Goal: Find specific fact: Find specific fact

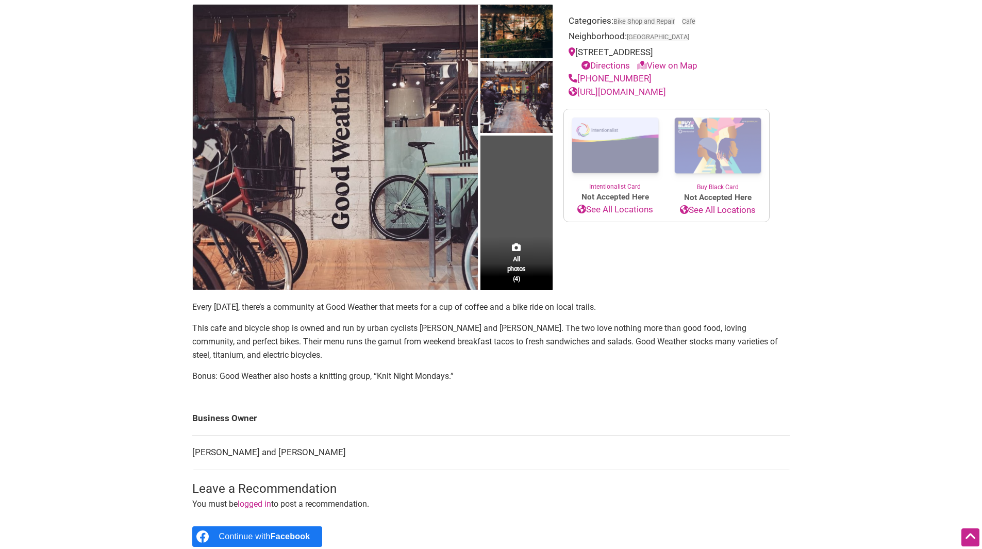
scroll to position [361, 0]
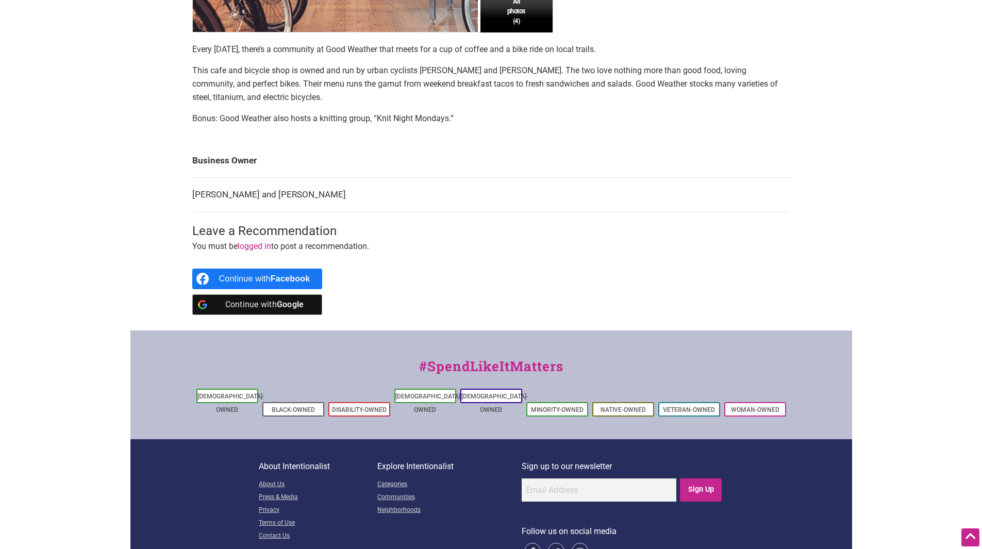
drag, startPoint x: 364, startPoint y: 198, endPoint x: 186, endPoint y: 190, distance: 178.0
click at [186, 190] on div "All photos (4) Categories: Bike Shop and Repair Cafe Neighborhood: [GEOGRAPHIC_…" at bounding box center [491, 38] width 619 height 585
click at [176, 196] on div "Intentionalist Spend like it matters 0 Add a Business Map Blog Store Offers Int…" at bounding box center [491, 114] width 722 height 950
drag, startPoint x: 195, startPoint y: 196, endPoint x: 345, endPoint y: 205, distance: 150.3
click at [345, 205] on td "[PERSON_NAME] and [PERSON_NAME]" at bounding box center [491, 195] width 598 height 35
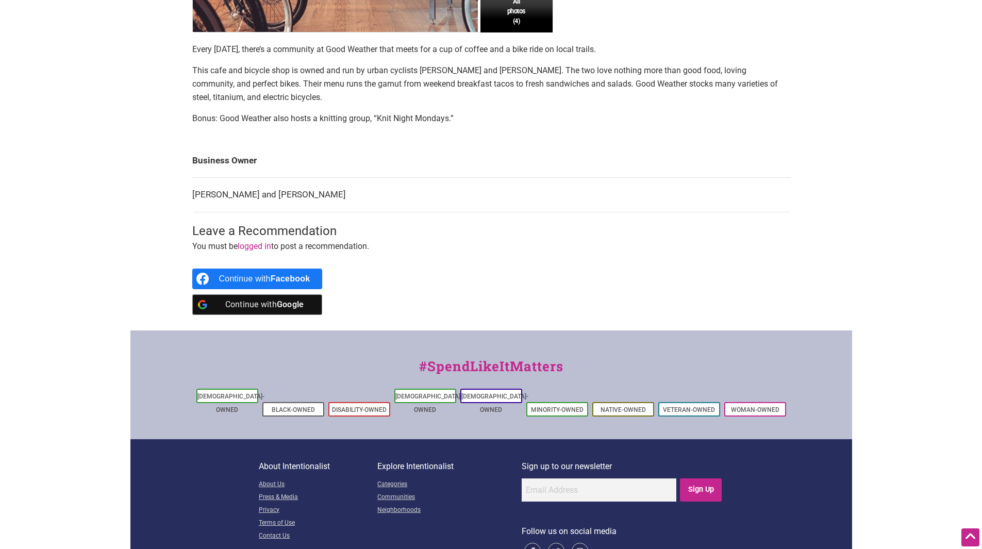
click at [345, 205] on td "[PERSON_NAME] and [PERSON_NAME]" at bounding box center [491, 195] width 598 height 35
drag, startPoint x: 347, startPoint y: 193, endPoint x: 192, endPoint y: 192, distance: 155.7
click at [192, 192] on td "[PERSON_NAME] and [PERSON_NAME]" at bounding box center [491, 195] width 598 height 35
copy td "[PERSON_NAME] and [PERSON_NAME]"
